Goal: Navigation & Orientation: Find specific page/section

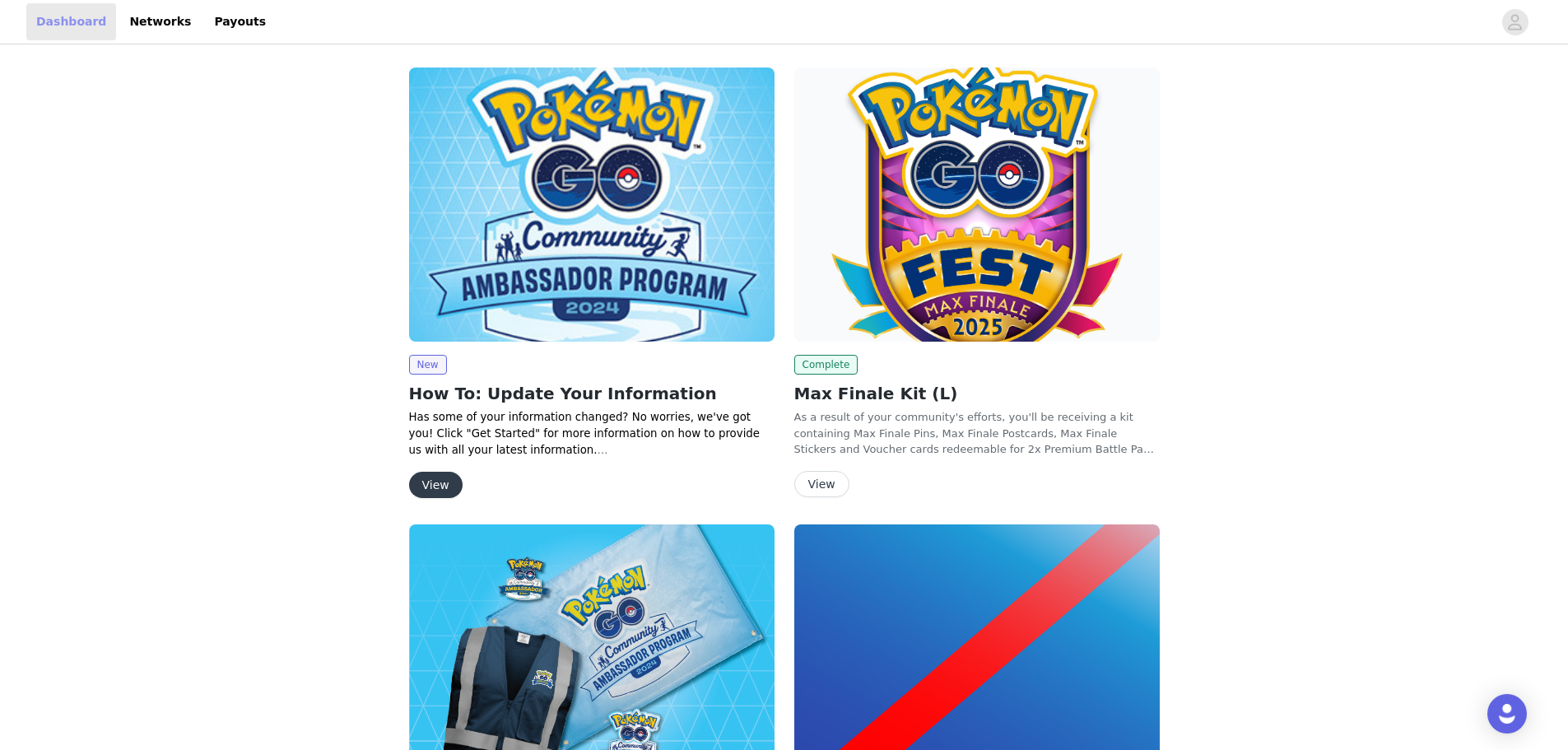
click at [46, 30] on link "Dashboard" at bounding box center [71, 22] width 90 height 37
click at [144, 26] on link "Networks" at bounding box center [160, 22] width 82 height 37
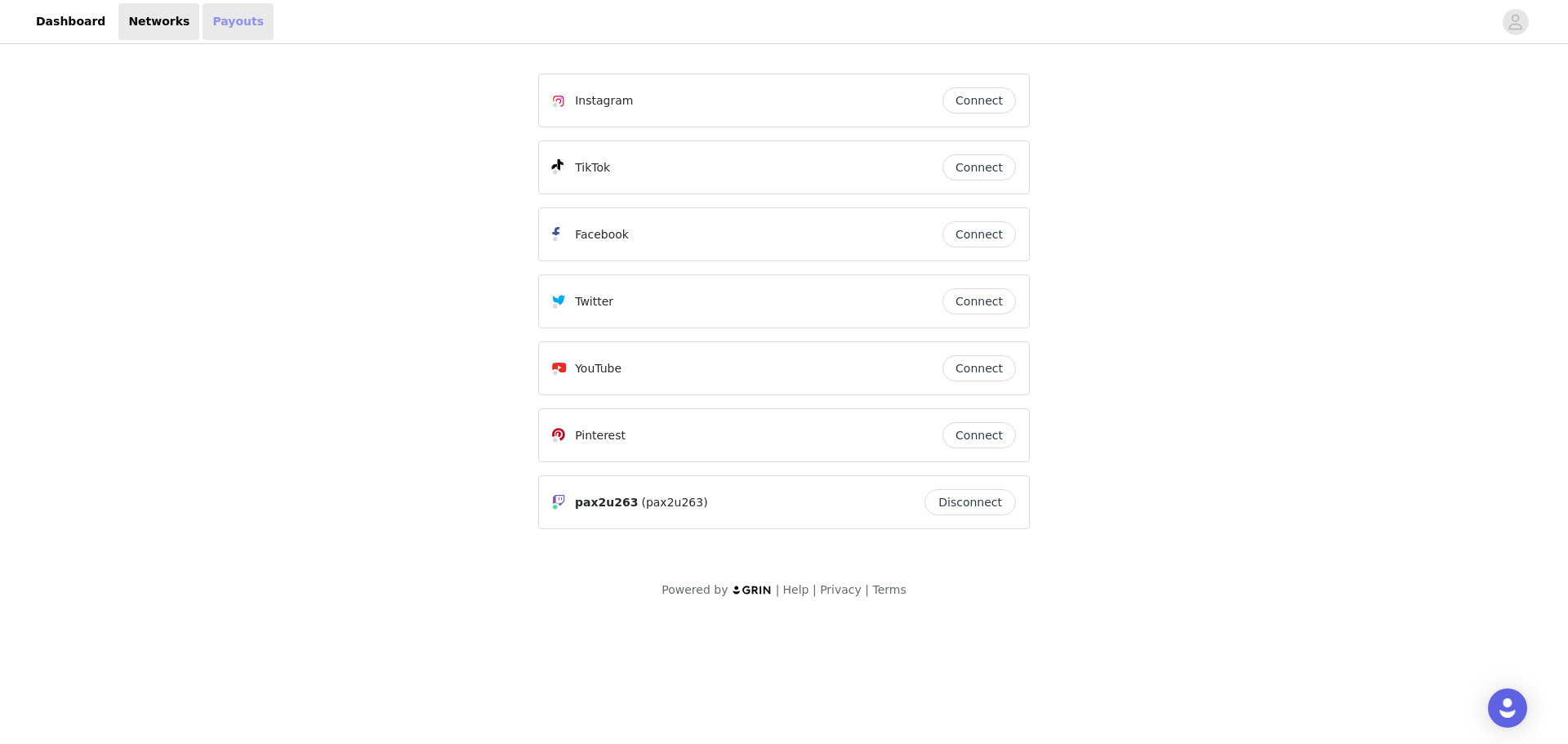
click at [224, 17] on link "Payouts" at bounding box center [238, 22] width 71 height 37
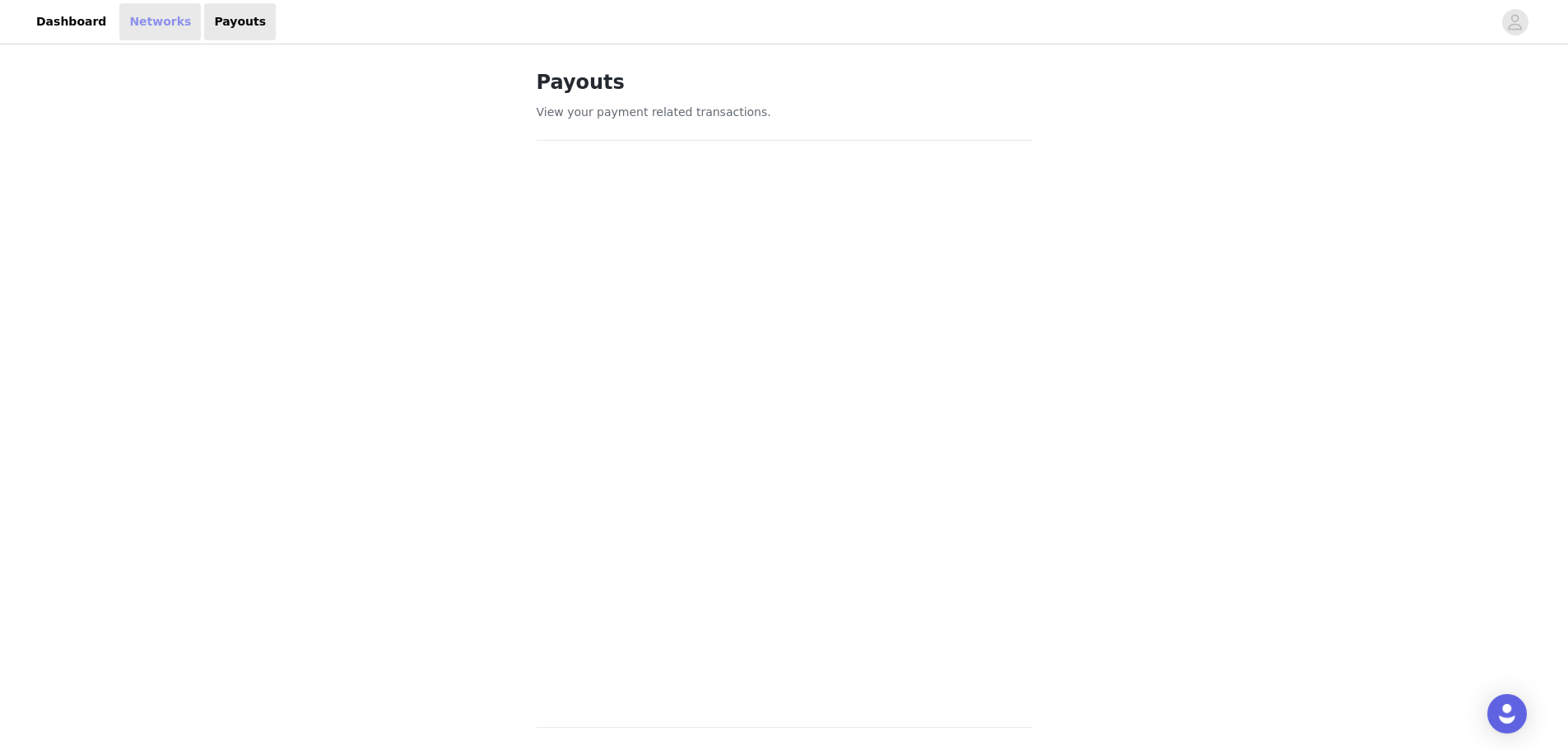
click at [154, 20] on link "Networks" at bounding box center [160, 22] width 82 height 37
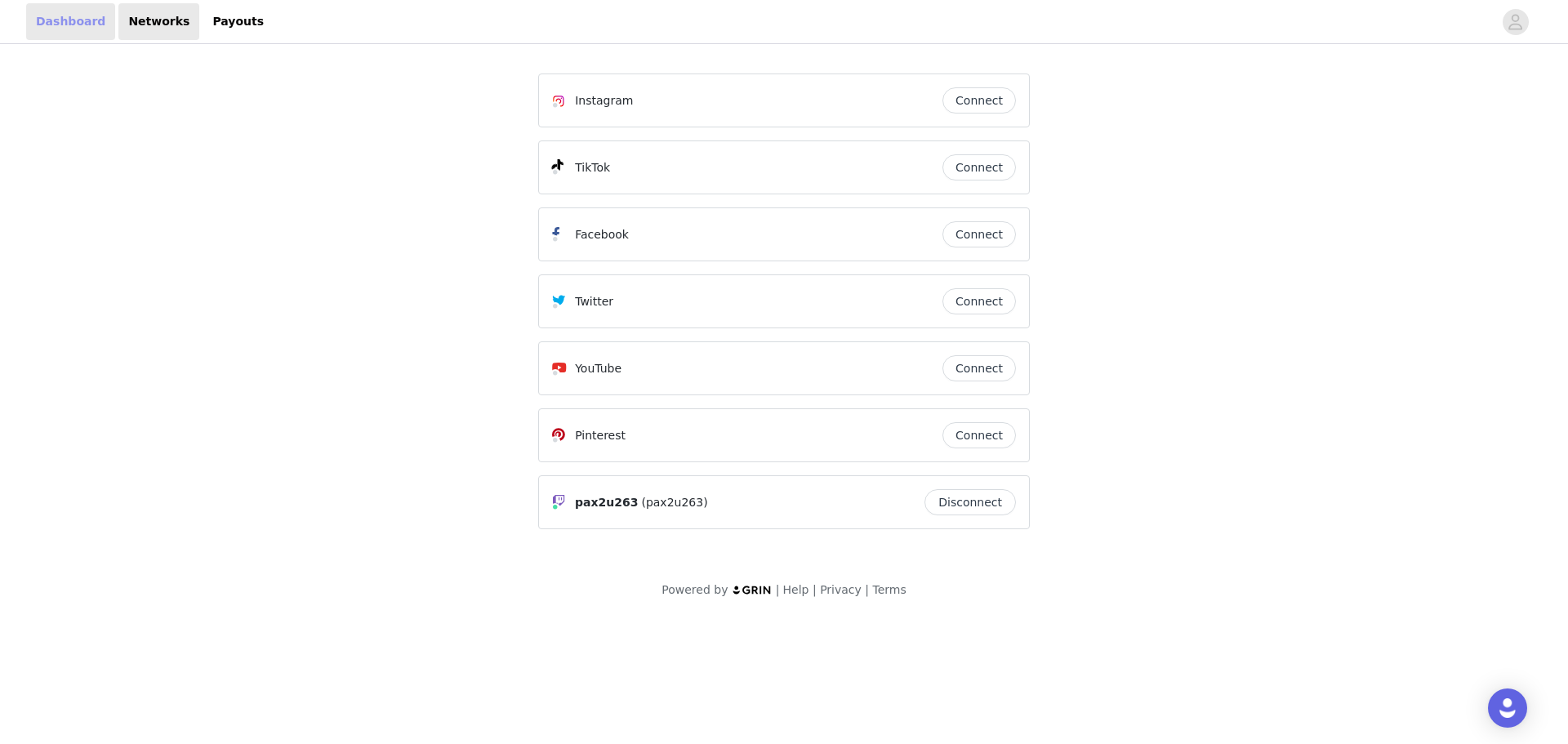
click at [79, 27] on link "Dashboard" at bounding box center [71, 22] width 89 height 37
